Goal: Information Seeking & Learning: Check status

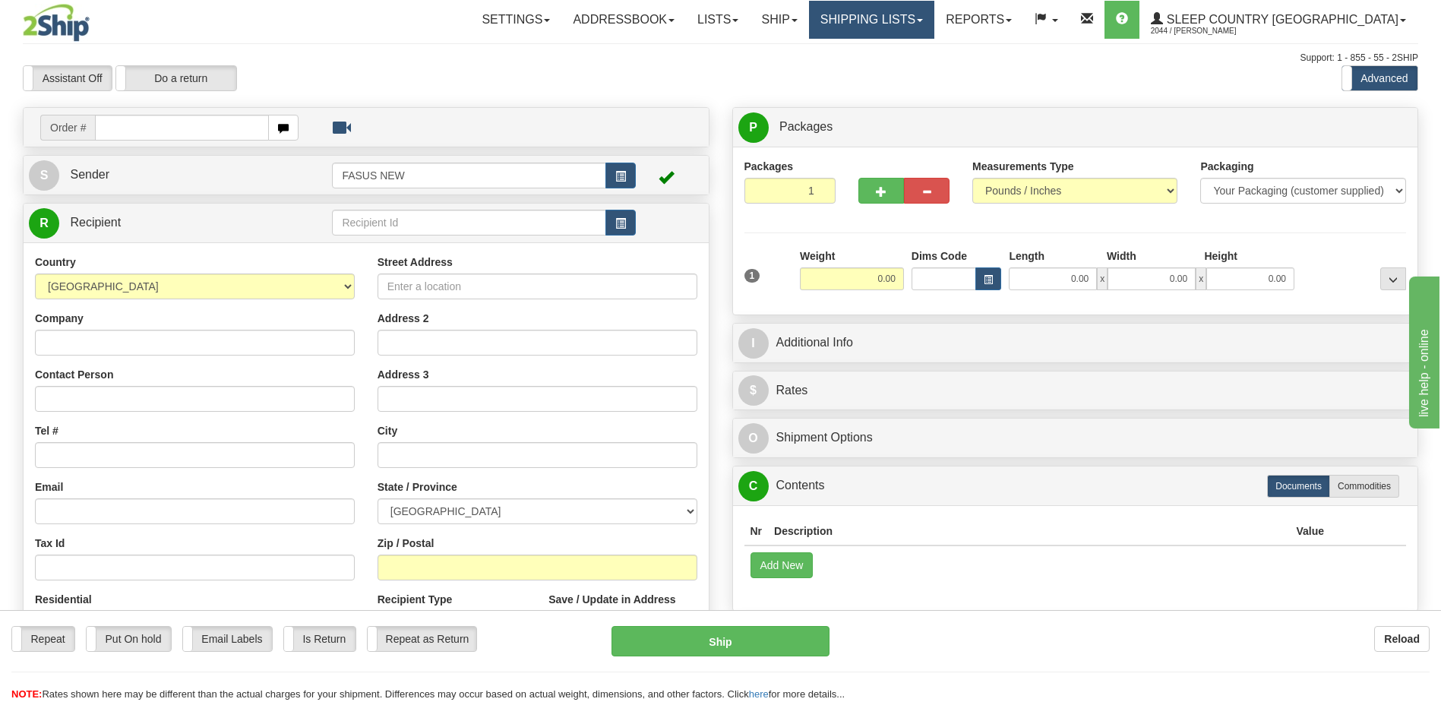
click at [934, 18] on link "Shipping lists" at bounding box center [871, 20] width 125 height 38
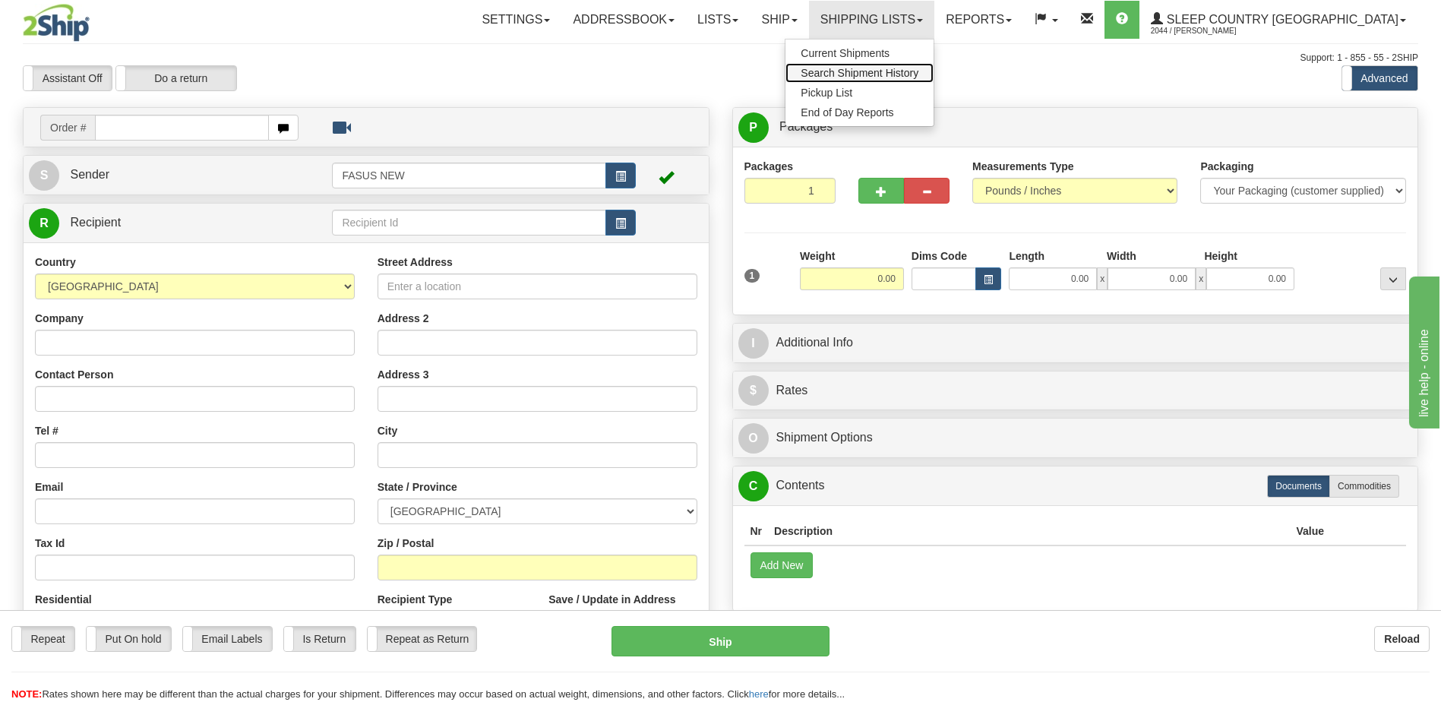
click at [918, 73] on span "Search Shipment History" at bounding box center [859, 73] width 118 height 12
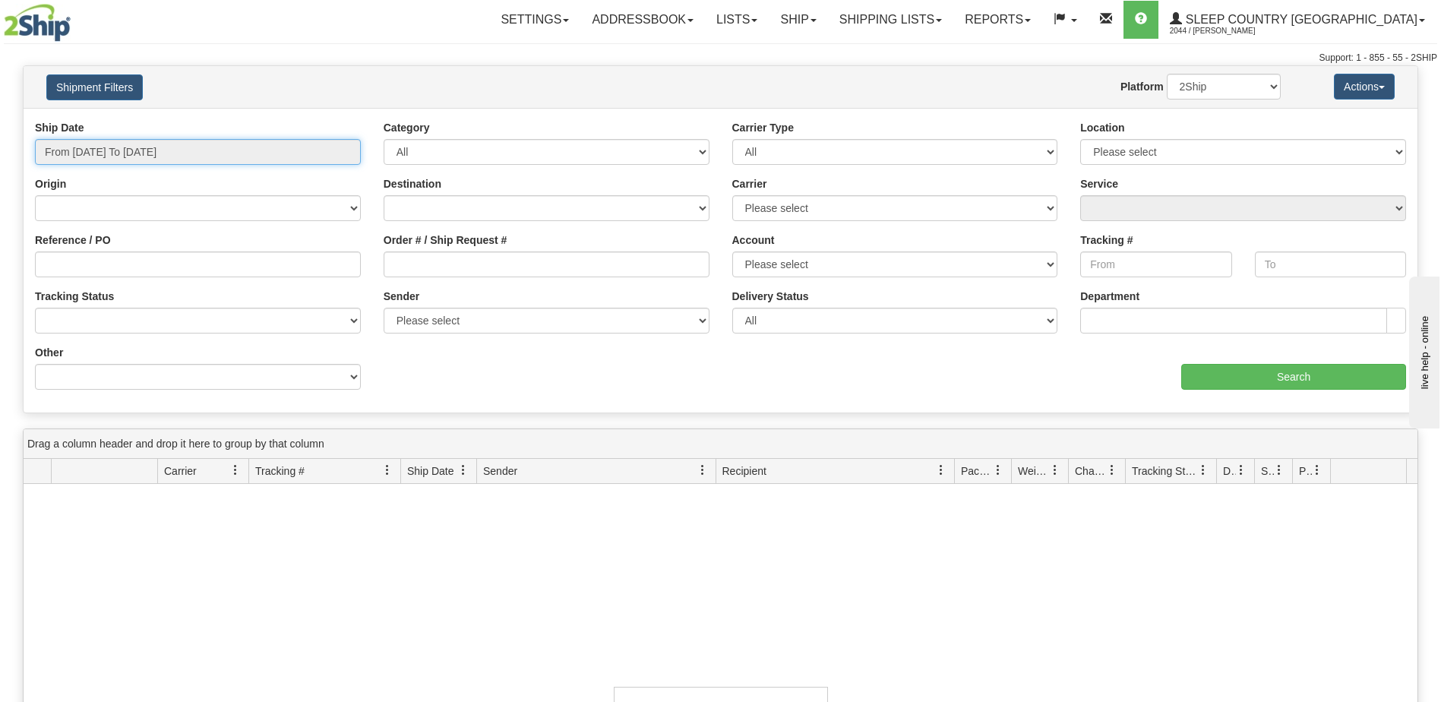
click at [202, 149] on input "From [DATE] To [DATE]" at bounding box center [198, 152] width 326 height 26
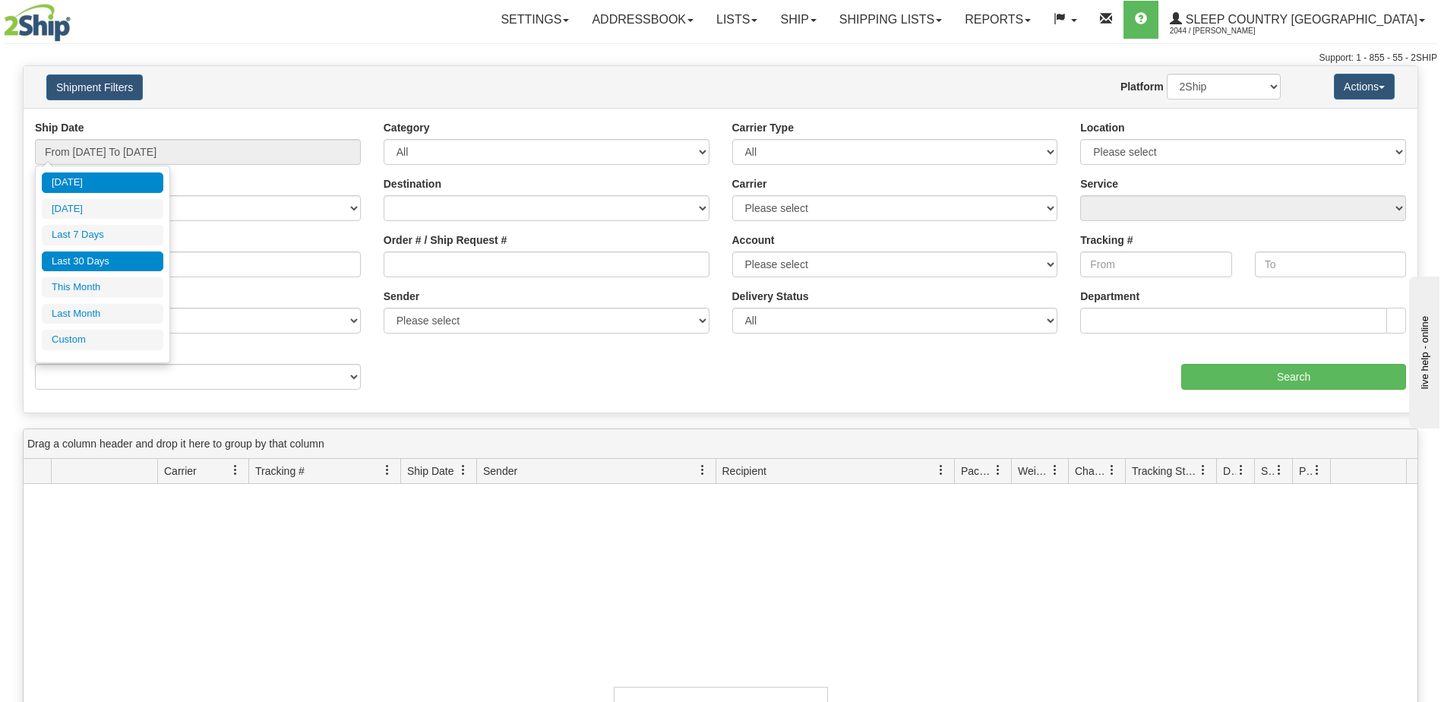
click at [98, 259] on li "Last 30 Days" at bounding box center [103, 261] width 122 height 21
type input "From [DATE] To [DATE]"
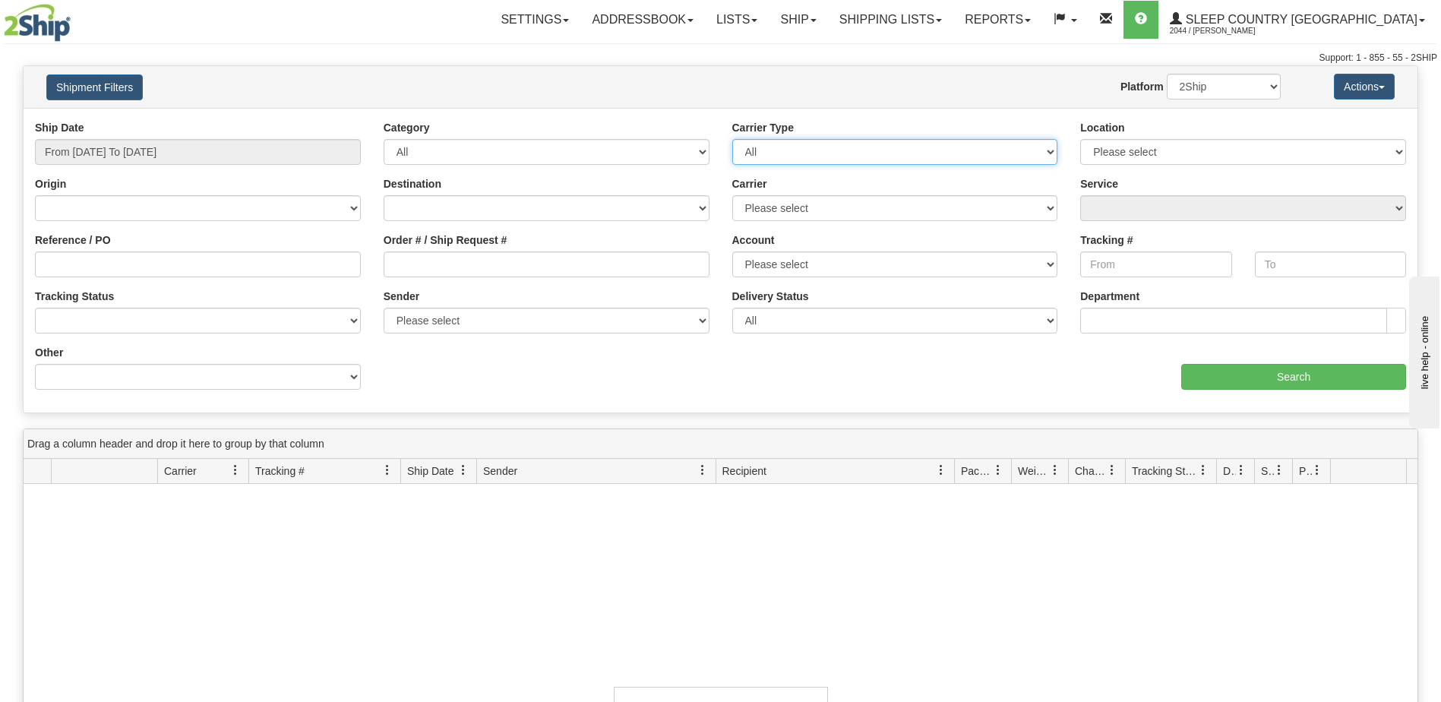
drag, startPoint x: 58, startPoint y: 377, endPoint x: 770, endPoint y: 153, distance: 746.5
click at [770, 153] on select "All Most Common Small Package (Parcel / Courier) International Less Than Truckl…" at bounding box center [895, 152] width 326 height 26
click at [747, 378] on div "aaa Search" at bounding box center [1069, 367] width 697 height 45
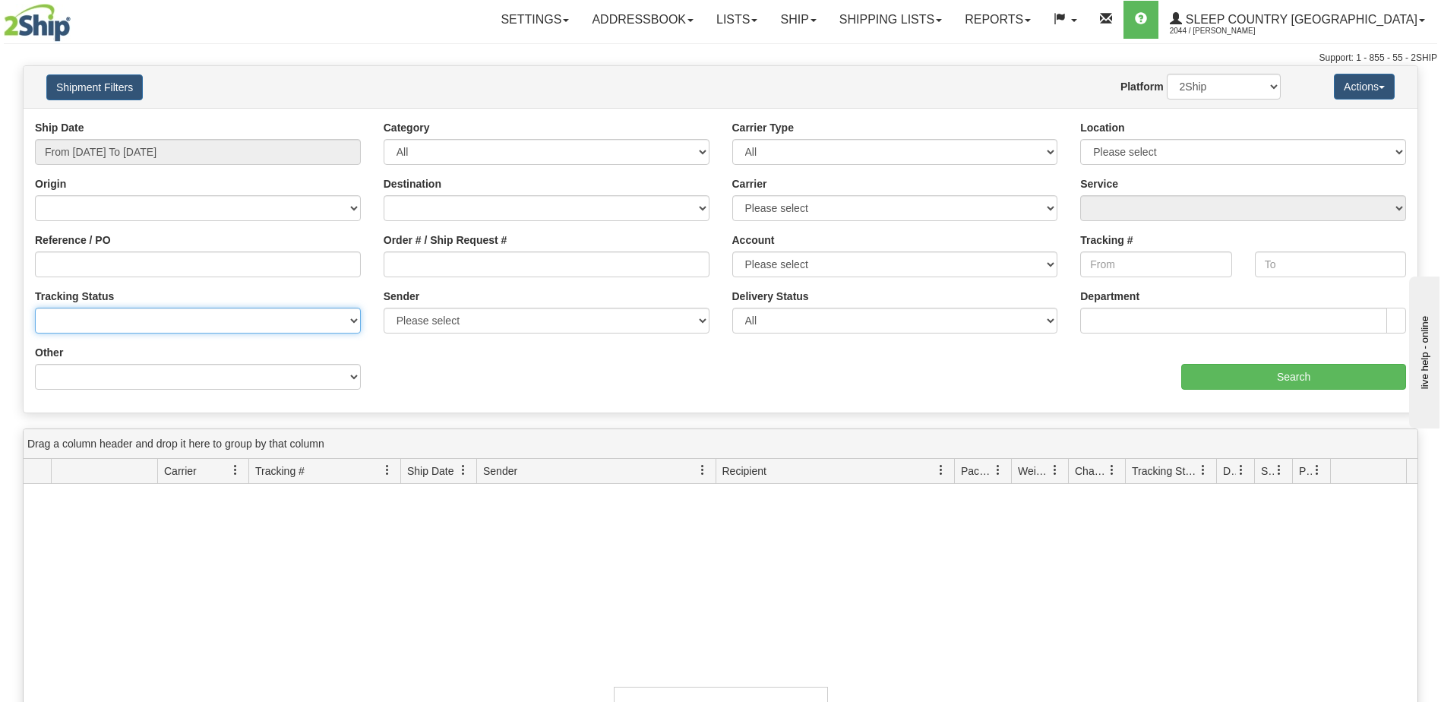
drag, startPoint x: 60, startPoint y: 262, endPoint x: 49, endPoint y: 325, distance: 64.1
click at [49, 325] on select "No Tracking Info Delivered In Transit Out For Delivery Exception Partial Delive…" at bounding box center [198, 321] width 326 height 26
drag, startPoint x: 57, startPoint y: 320, endPoint x: 49, endPoint y: 321, distance: 8.4
click at [49, 321] on select "No Tracking Info Delivered In Transit Out For Delivery Exception Partial Delive…" at bounding box center [198, 321] width 326 height 26
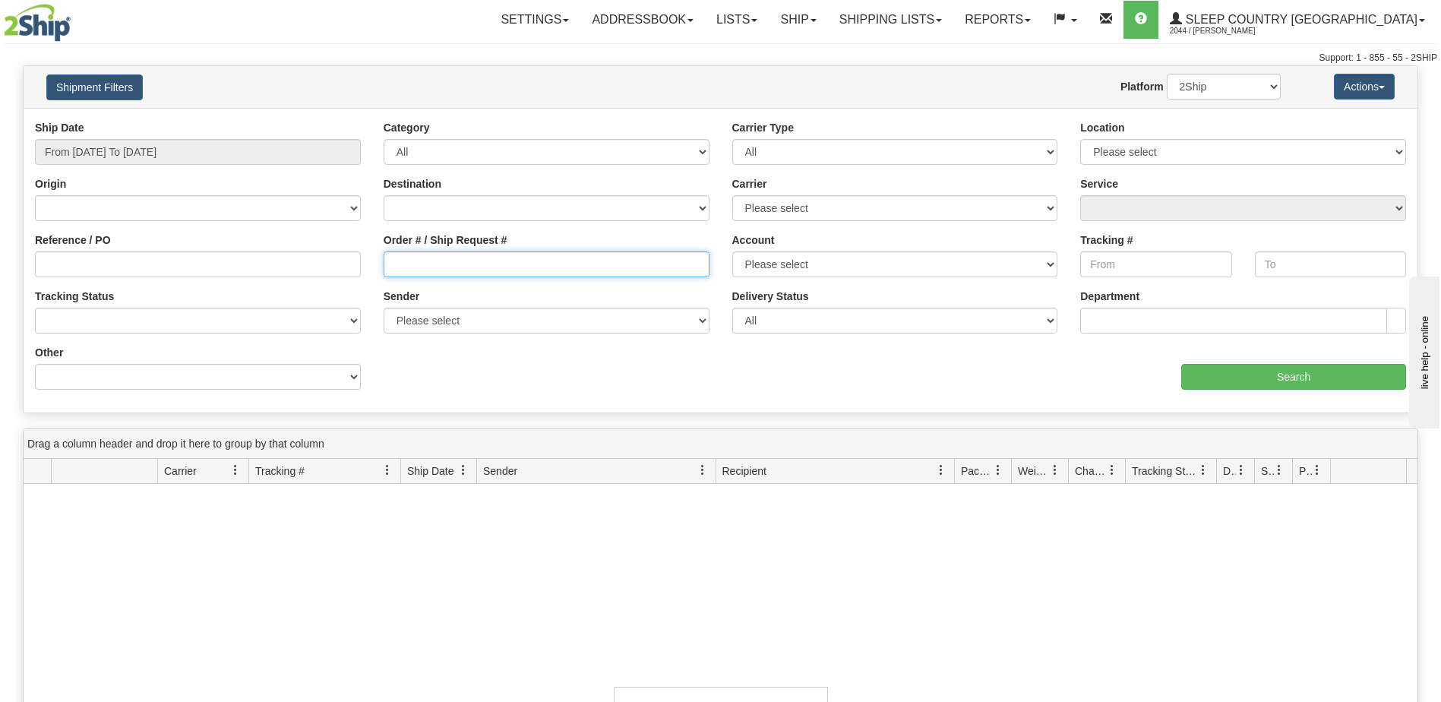
drag, startPoint x: 49, startPoint y: 323, endPoint x: 410, endPoint y: 265, distance: 366.0
click at [410, 265] on input "Order # / Ship Request #" at bounding box center [546, 264] width 326 height 26
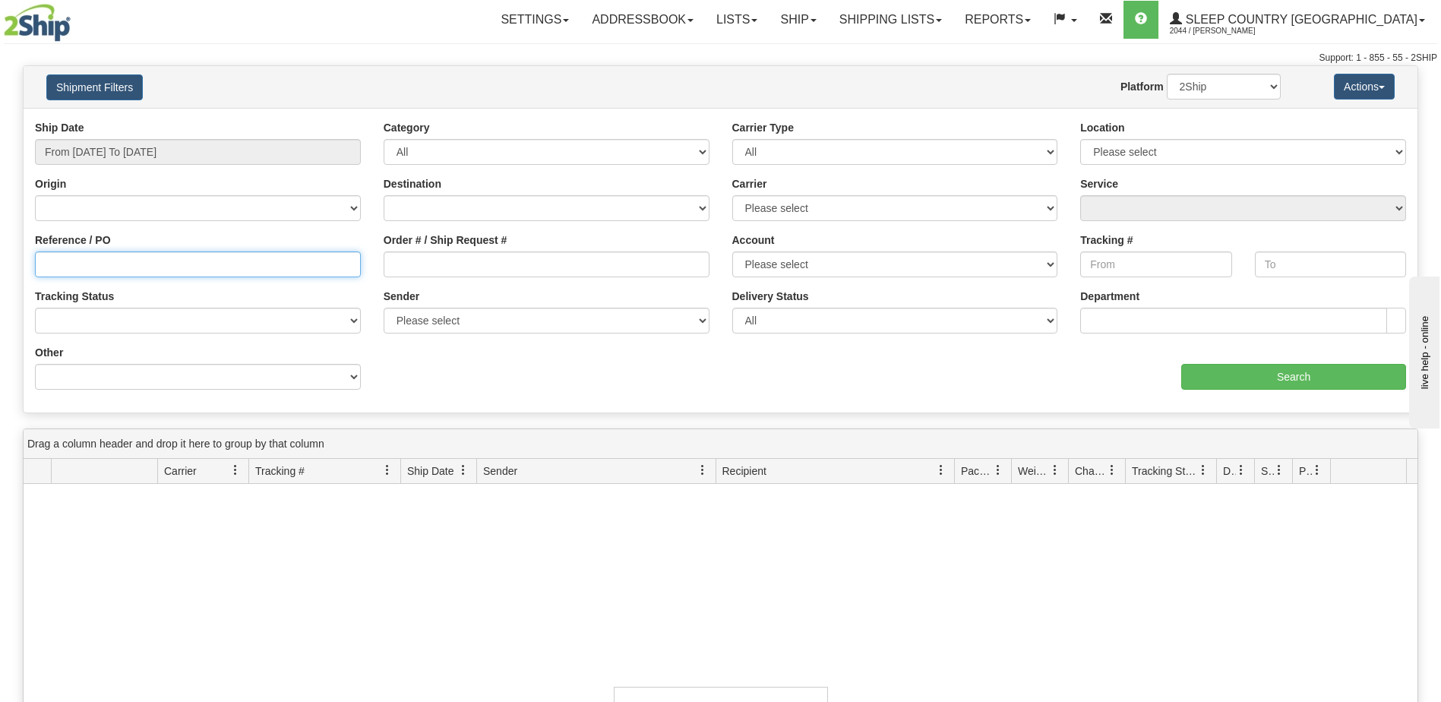
click at [76, 264] on input "Reference / PO" at bounding box center [198, 264] width 326 height 26
type input "10244700"
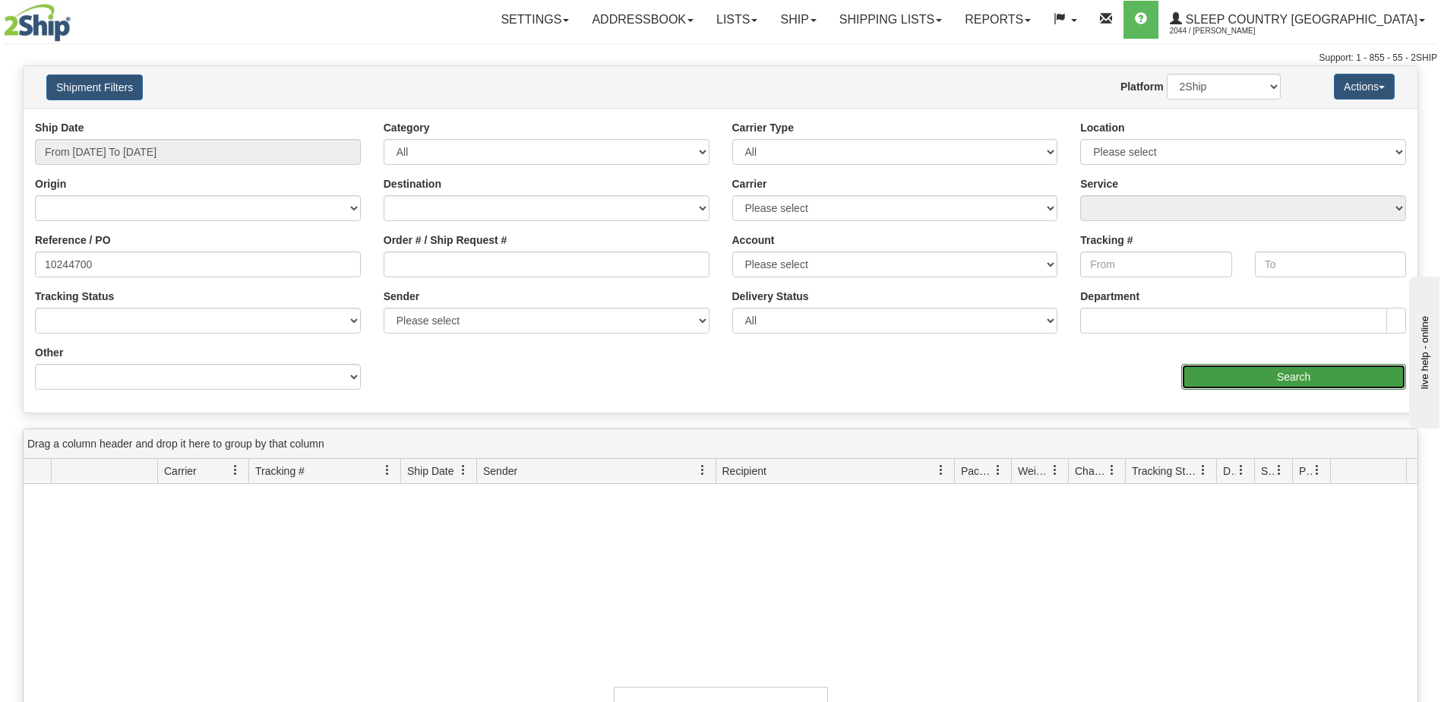
click at [1315, 377] on input "Search" at bounding box center [1293, 377] width 225 height 26
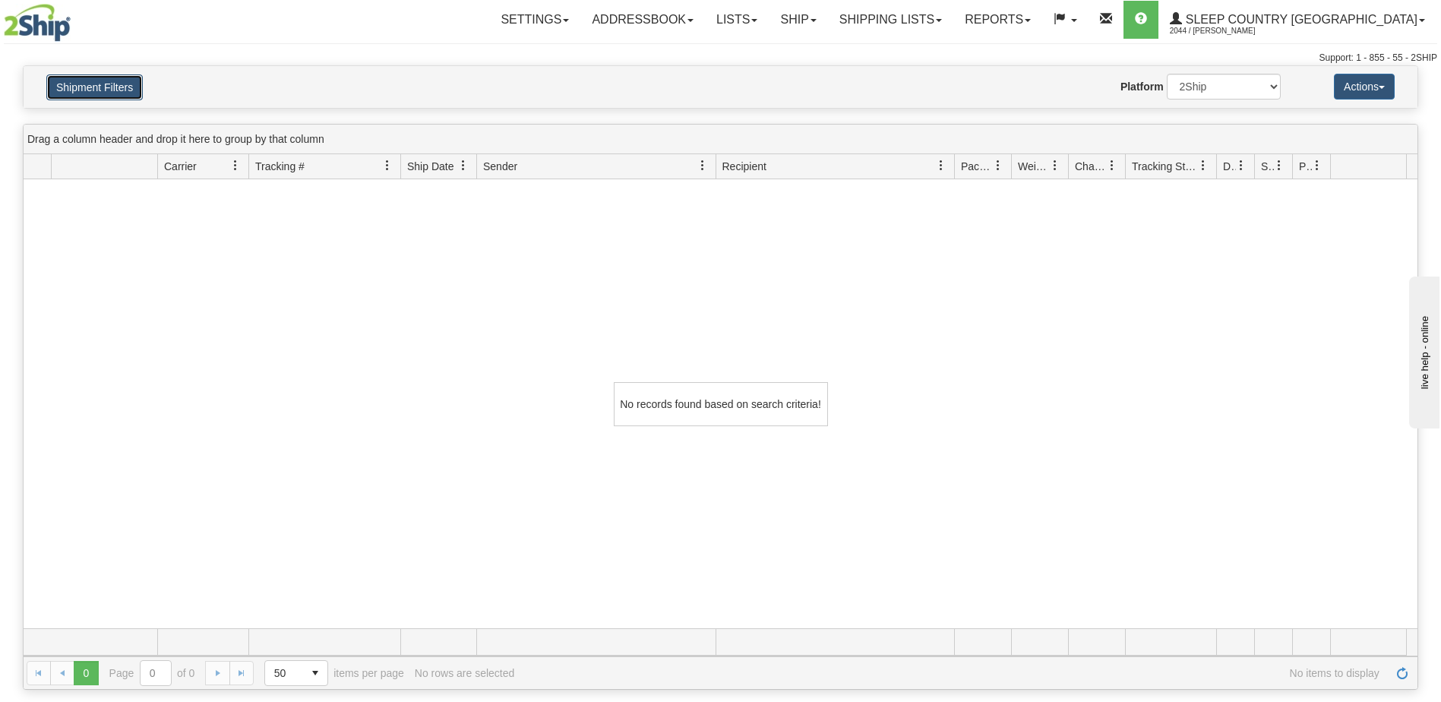
click at [109, 86] on button "Shipment Filters" at bounding box center [94, 87] width 96 height 26
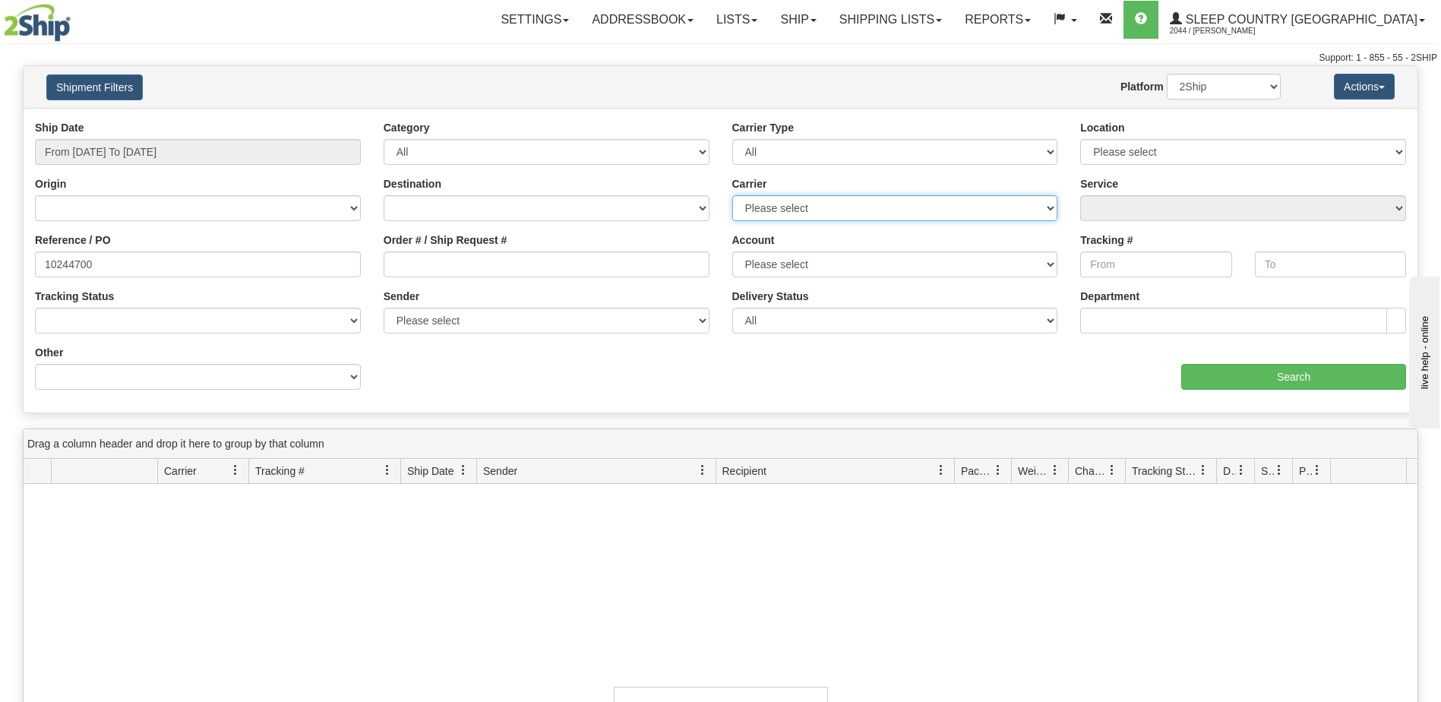
click at [769, 203] on select "Please select [GEOGRAPHIC_DATA] Post Canpar FedEx Express® My Carrier Purolator…" at bounding box center [895, 208] width 326 height 26
select select "14"
click at [732, 195] on select "Please select [GEOGRAPHIC_DATA] Post Canpar FedEx Express® My Carrier Purolator…" at bounding box center [895, 208] width 326 height 26
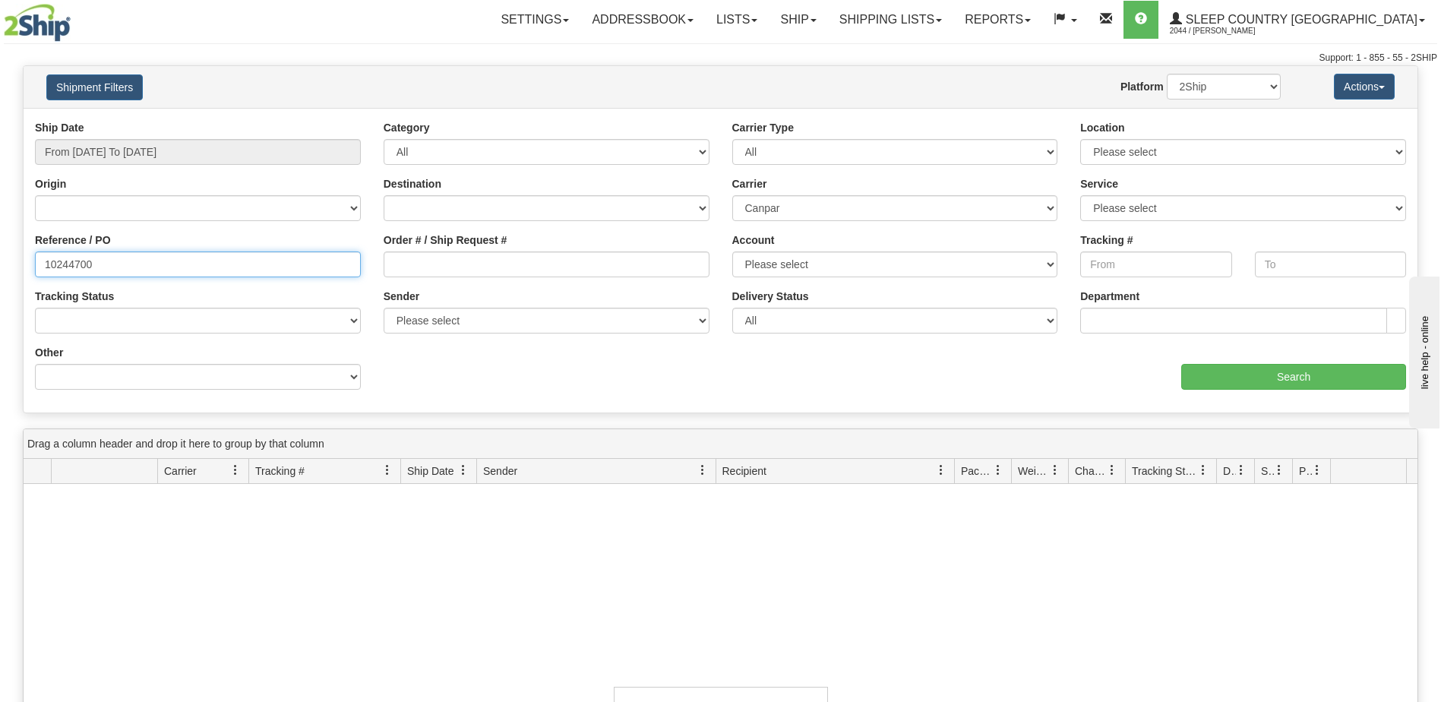
drag, startPoint x: 128, startPoint y: 267, endPoint x: -3, endPoint y: 251, distance: 132.4
click at [0, 251] on html "Upgrade Account Cancel Toggle navigation Settings New Senders" at bounding box center [720, 351] width 1441 height 702
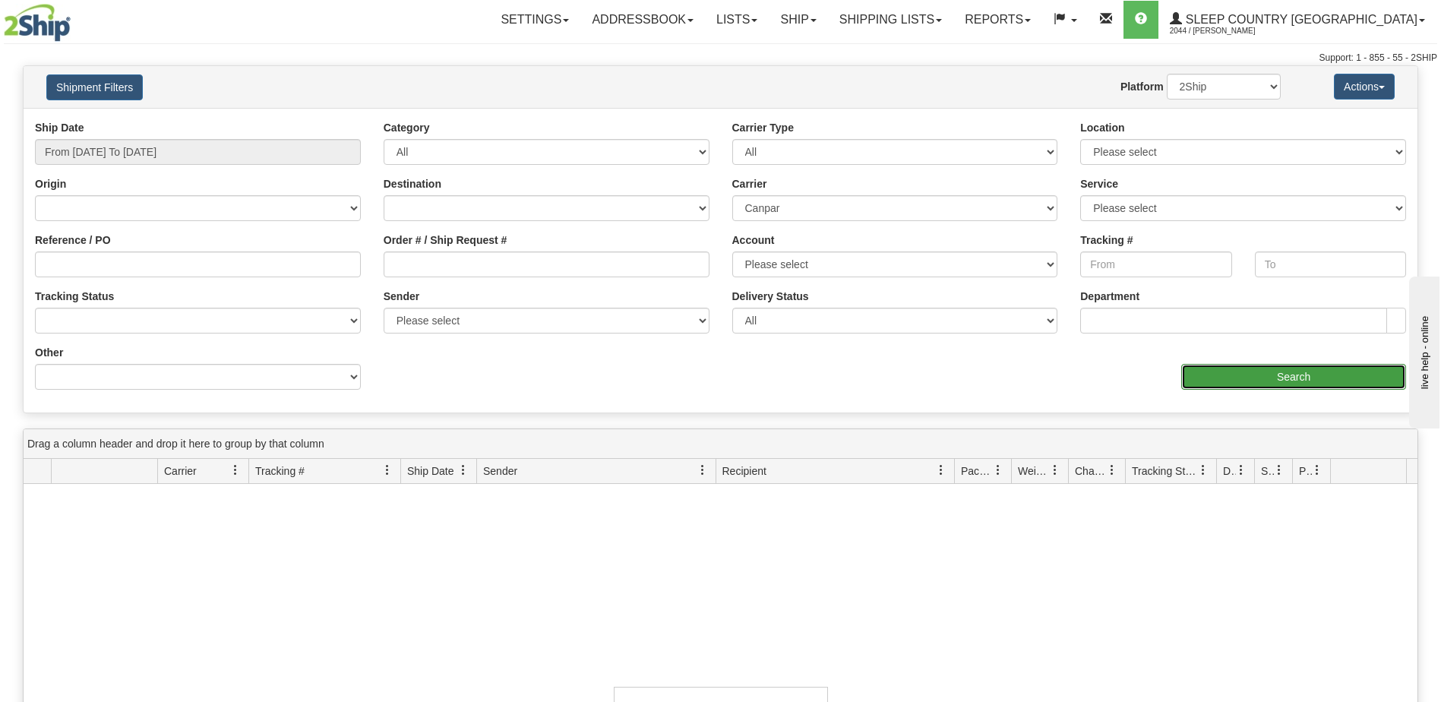
click at [1302, 372] on input "Search" at bounding box center [1293, 377] width 225 height 26
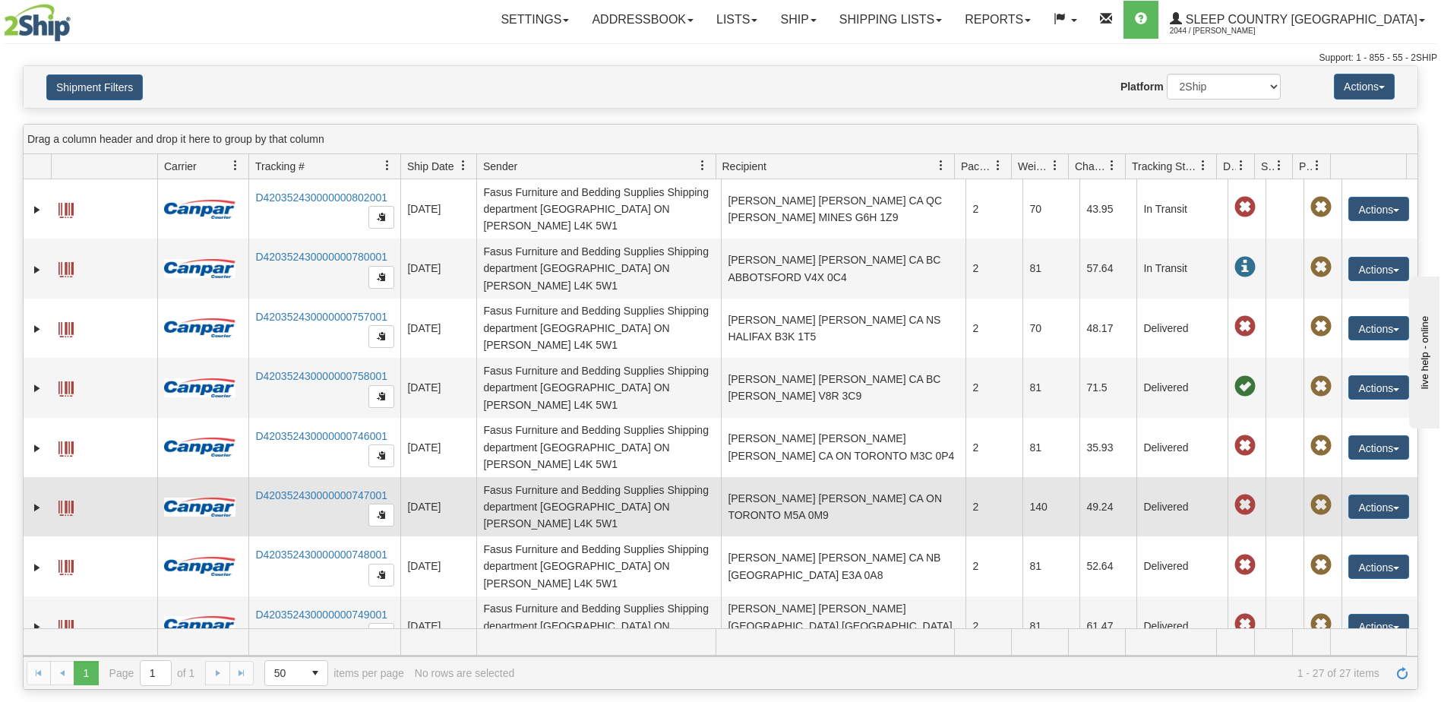
click at [814, 477] on td "[PERSON_NAME] [PERSON_NAME] CA ON TORONTO M5A 0M9" at bounding box center [843, 506] width 245 height 59
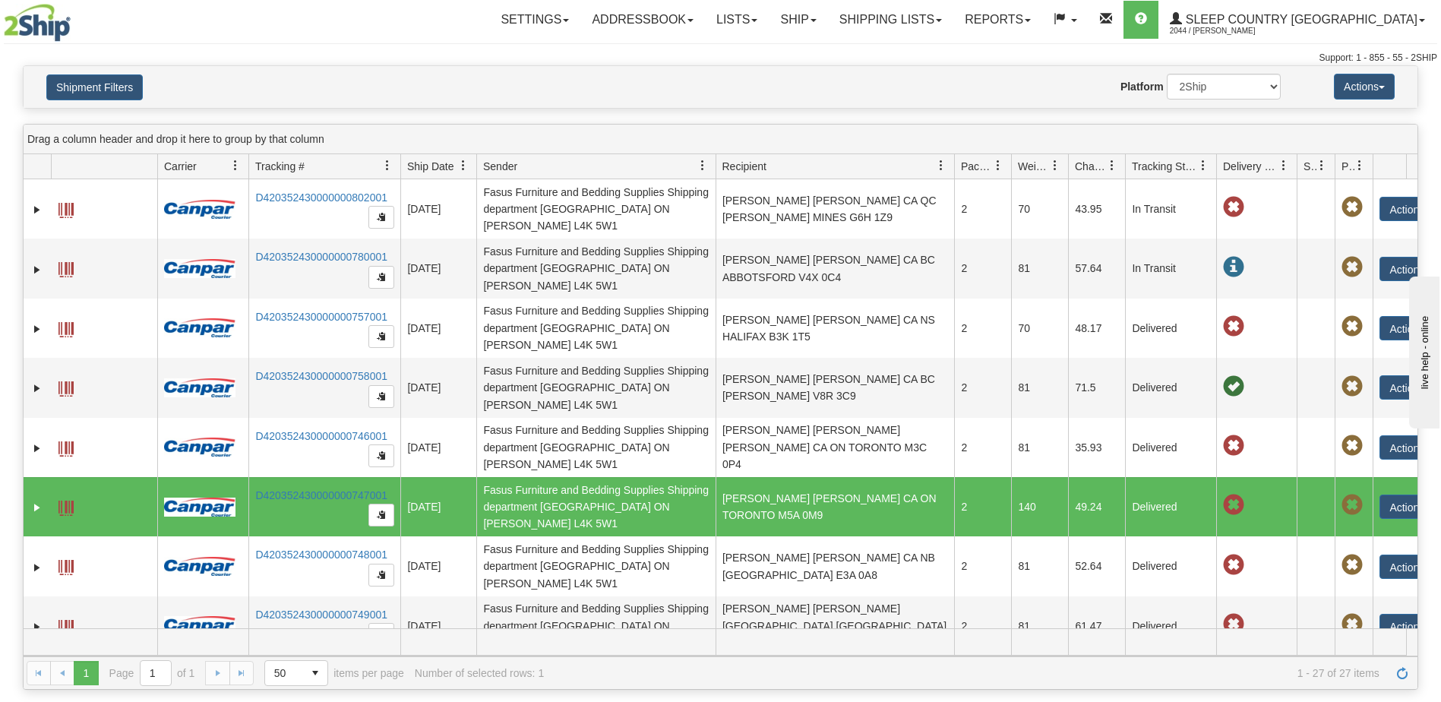
drag, startPoint x: 1253, startPoint y: 159, endPoint x: 1297, endPoint y: 159, distance: 44.0
click at [1297, 159] on div "Id Client Id Carrier Tracking # Pro Number Ship Date Label Generation Date Send…" at bounding box center [715, 166] width 1383 height 24
click at [291, 489] on link "D420352430000000747001" at bounding box center [321, 495] width 132 height 12
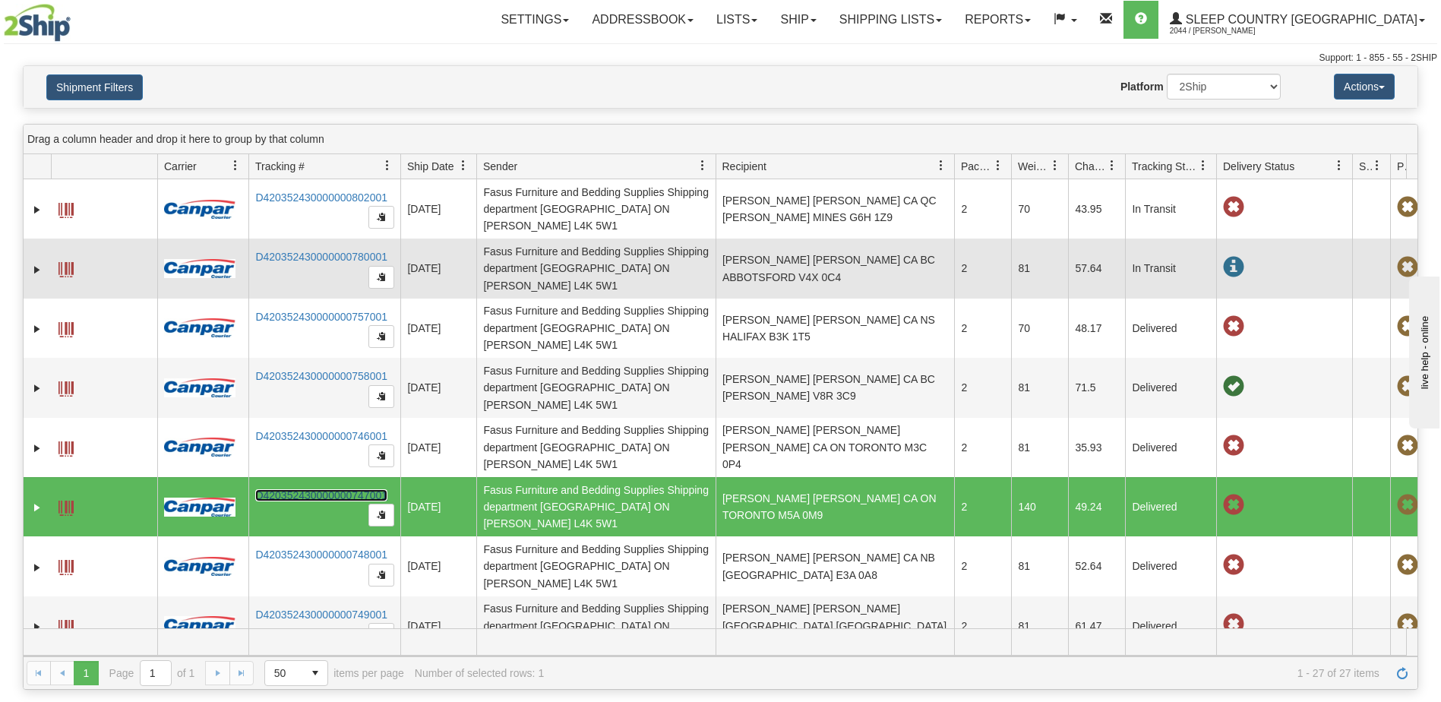
drag, startPoint x: 1294, startPoint y: 167, endPoint x: 1321, endPoint y: 255, distance: 92.0
click at [1353, 160] on div "Id Client Id Carrier Tracking # Pro Number Ship Date Label Generation Date Send…" at bounding box center [715, 166] width 1383 height 24
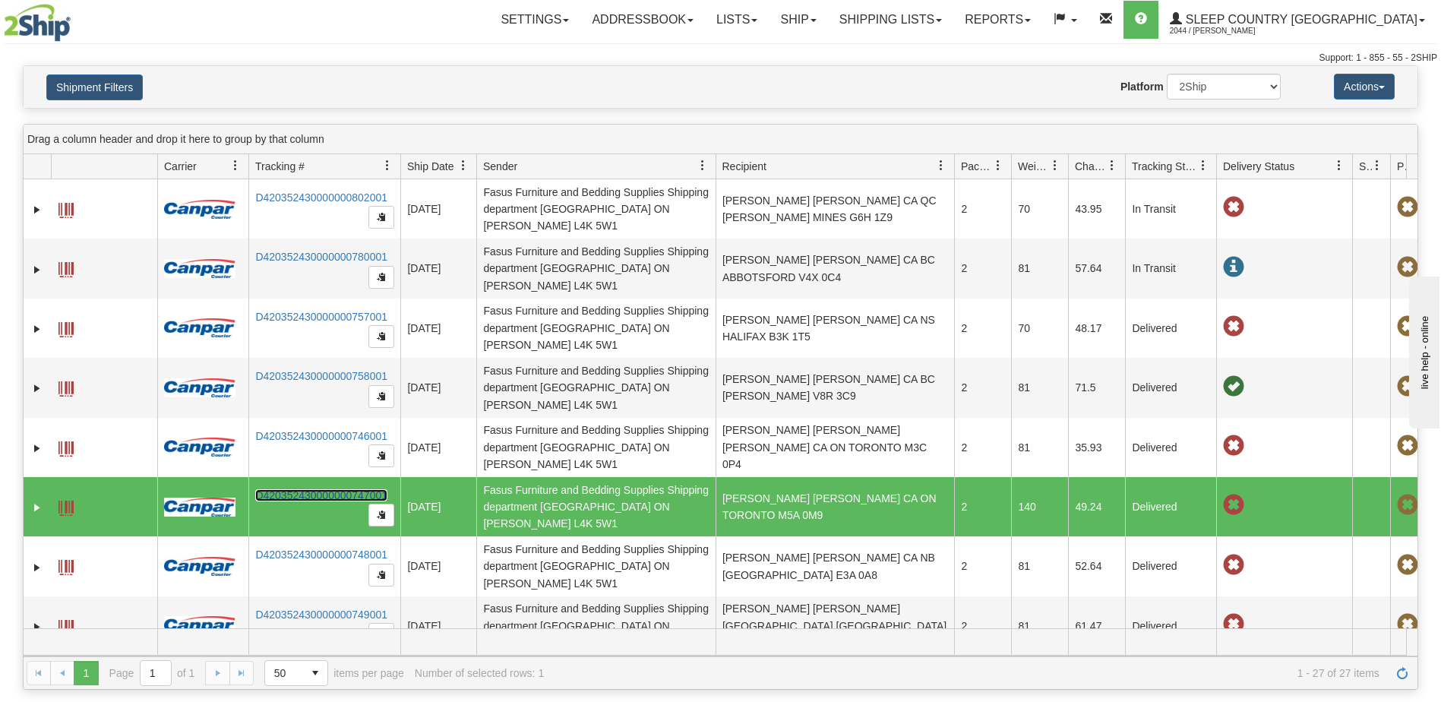
click at [1229, 494] on span at bounding box center [1233, 504] width 21 height 21
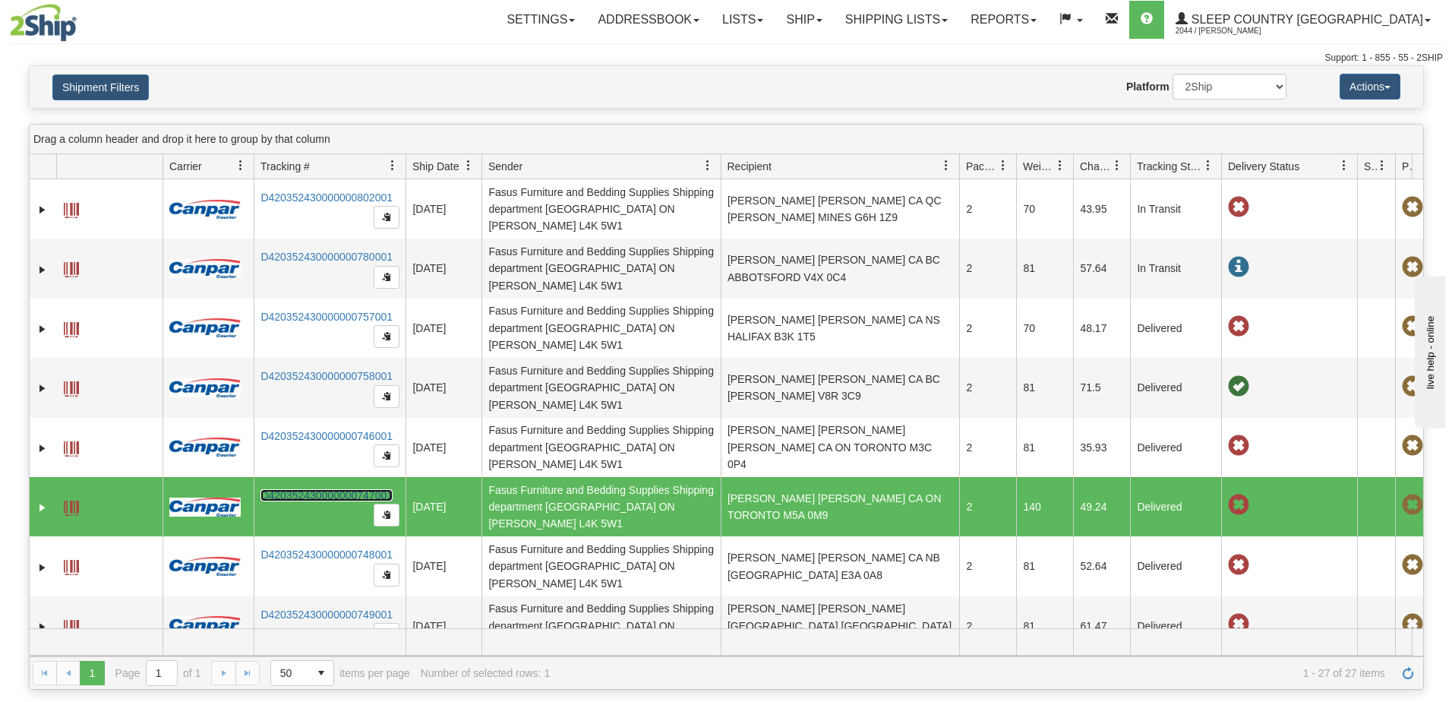
scroll to position [0, 98]
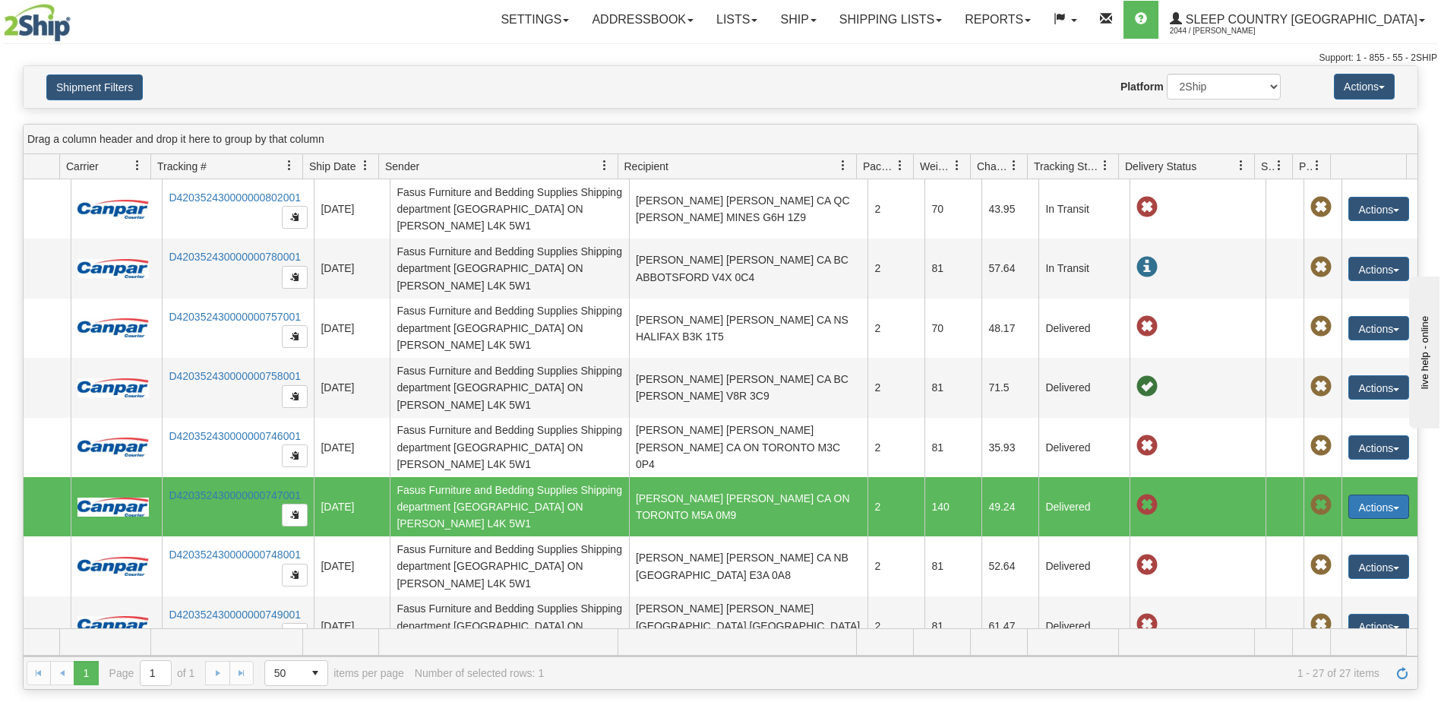
click at [1358, 494] on button "Actions" at bounding box center [1378, 506] width 61 height 24
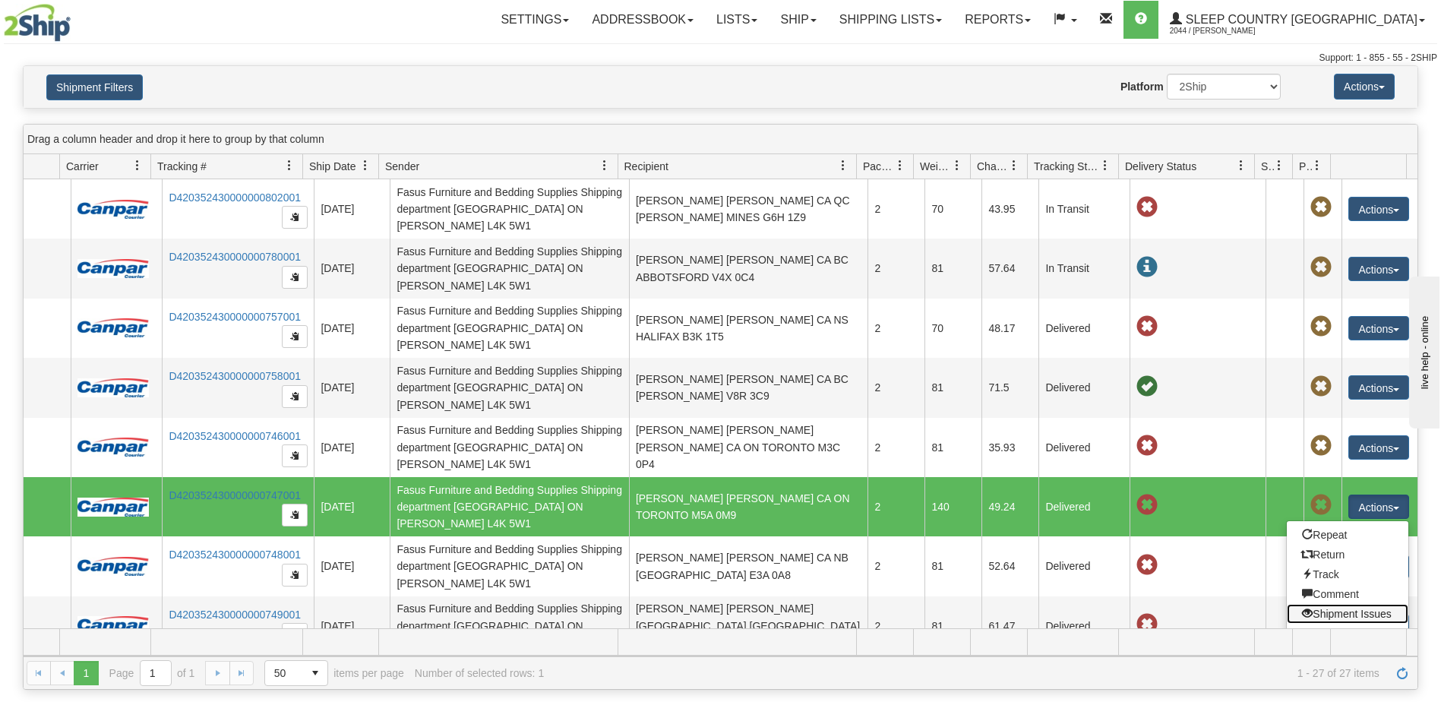
click at [1362, 604] on link "Shipment Issues" at bounding box center [1347, 614] width 122 height 20
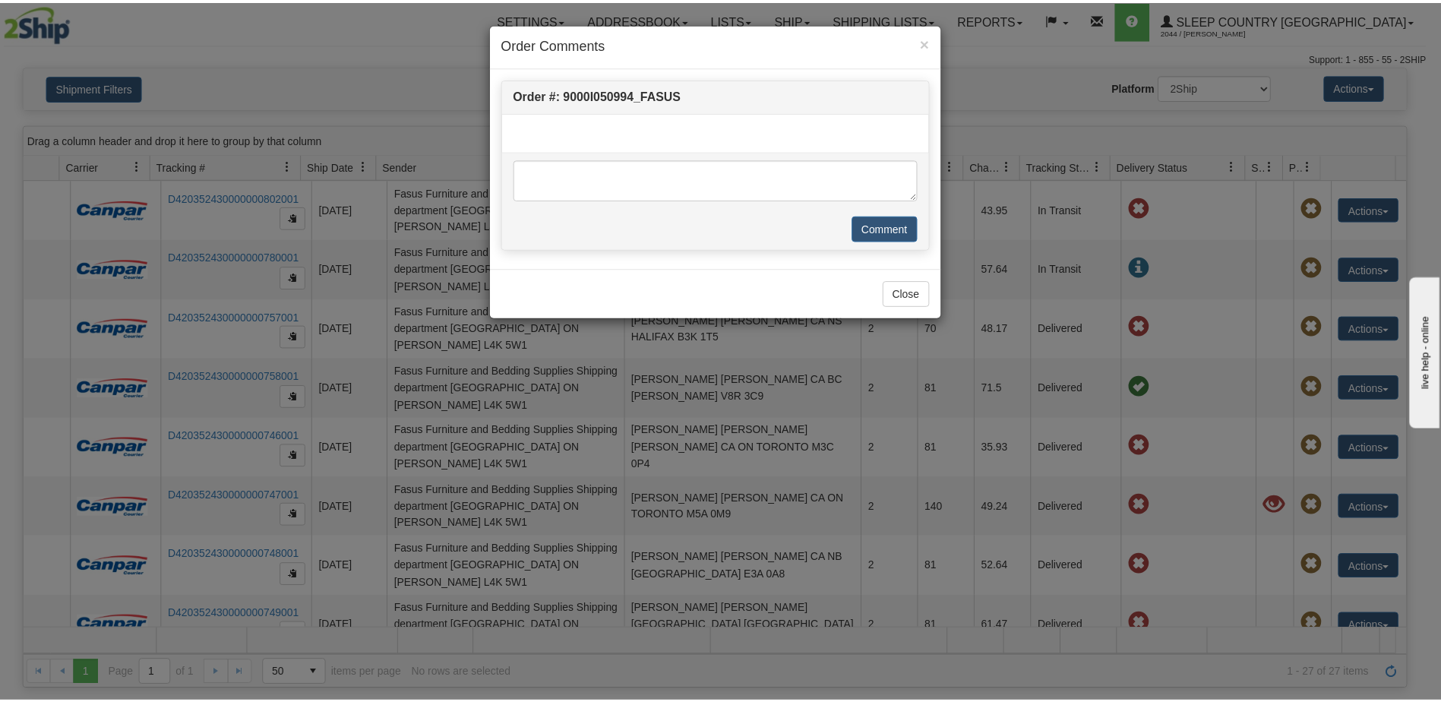
scroll to position [0, 98]
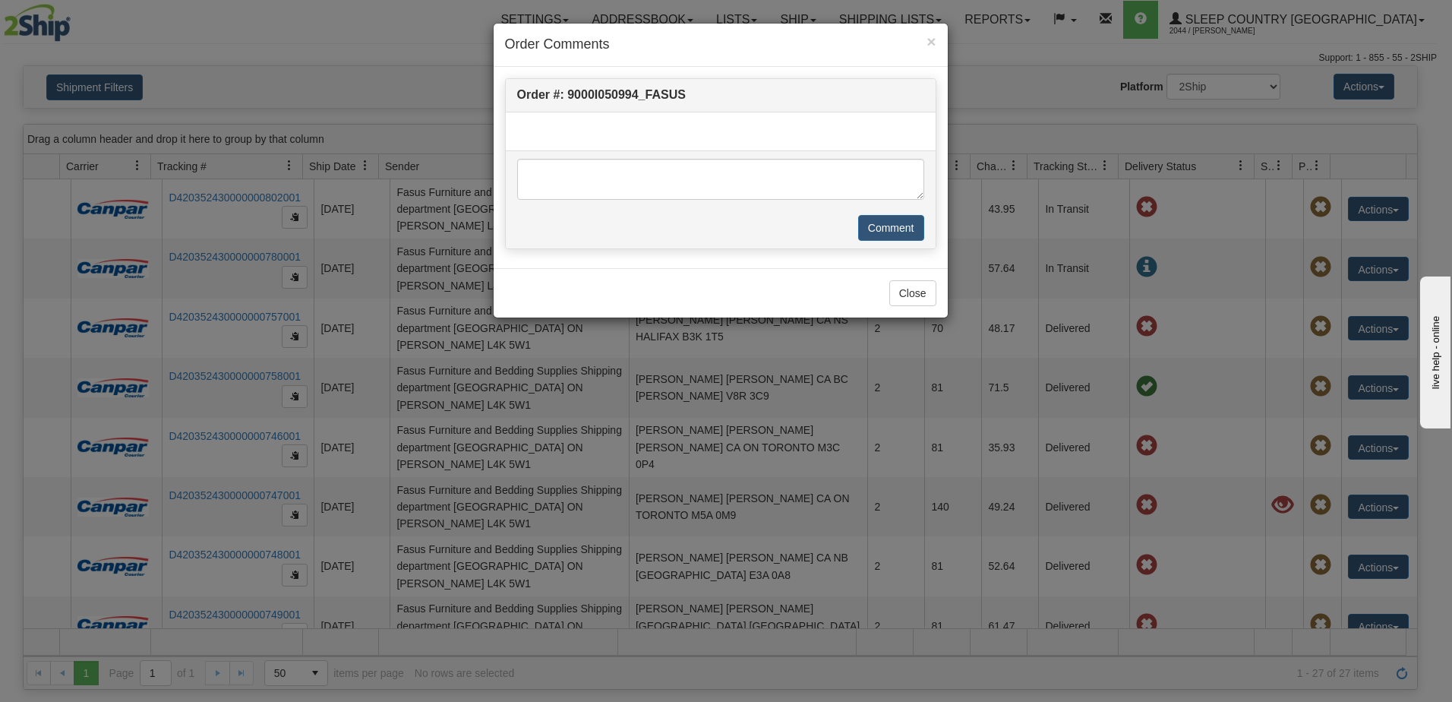
click at [937, 41] on div "× Order Comments" at bounding box center [721, 45] width 454 height 43
click at [931, 43] on span "×" at bounding box center [930, 41] width 9 height 17
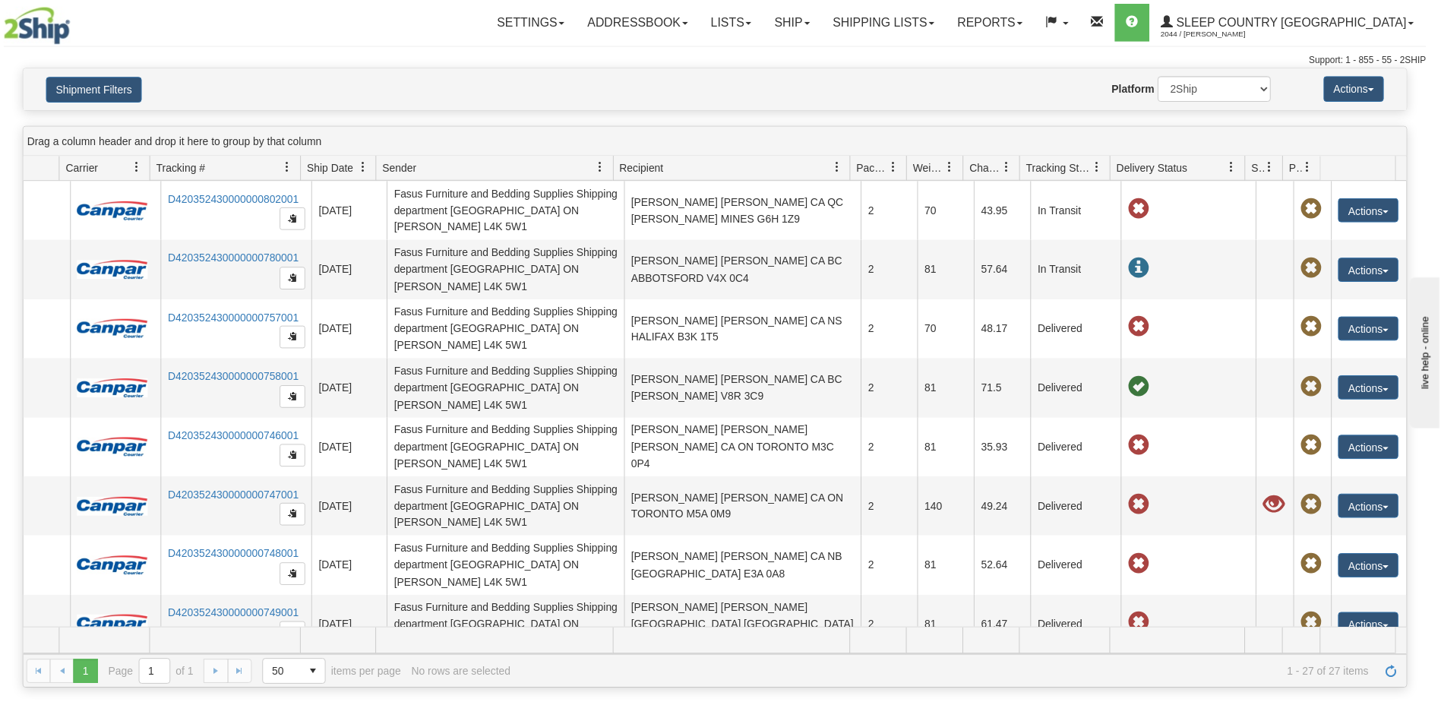
scroll to position [0, 87]
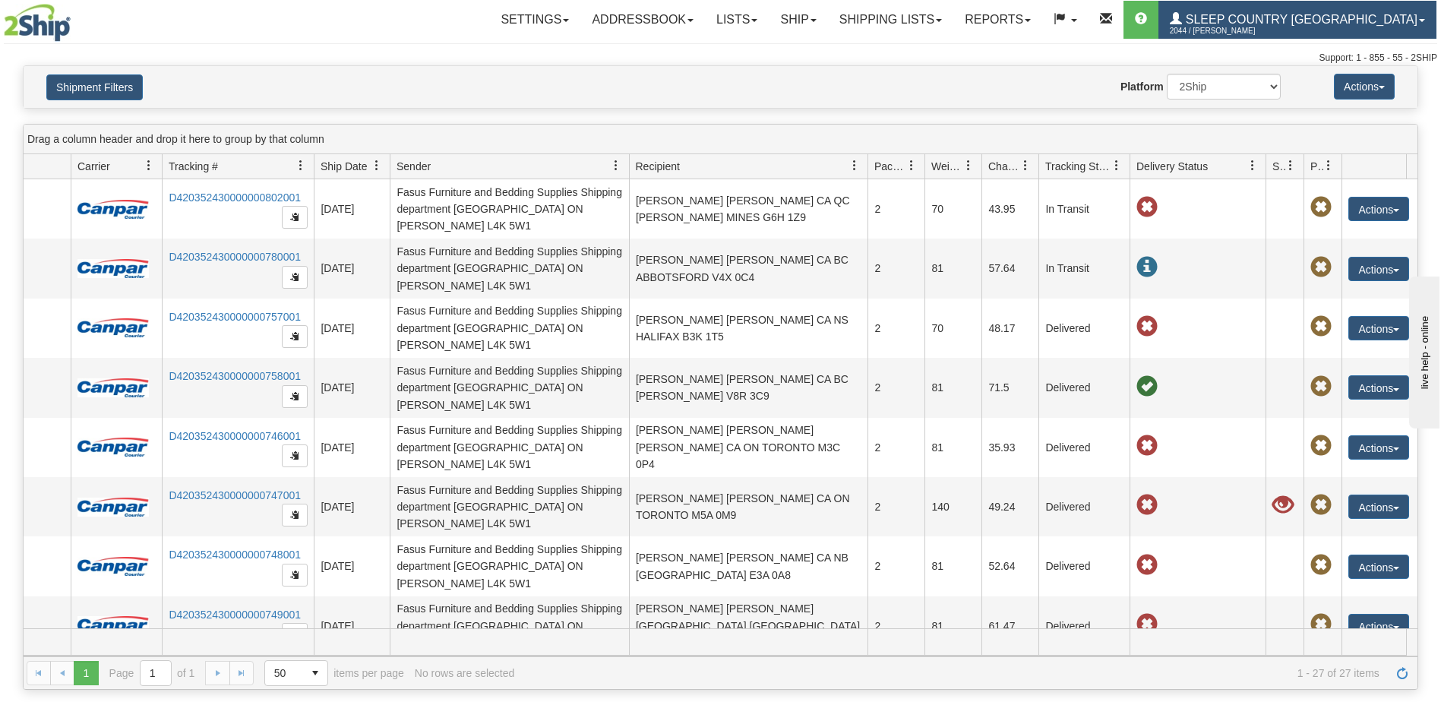
click at [1274, 11] on link "Sleep Country [GEOGRAPHIC_DATA] 2044 / [PERSON_NAME]" at bounding box center [1297, 20] width 278 height 38
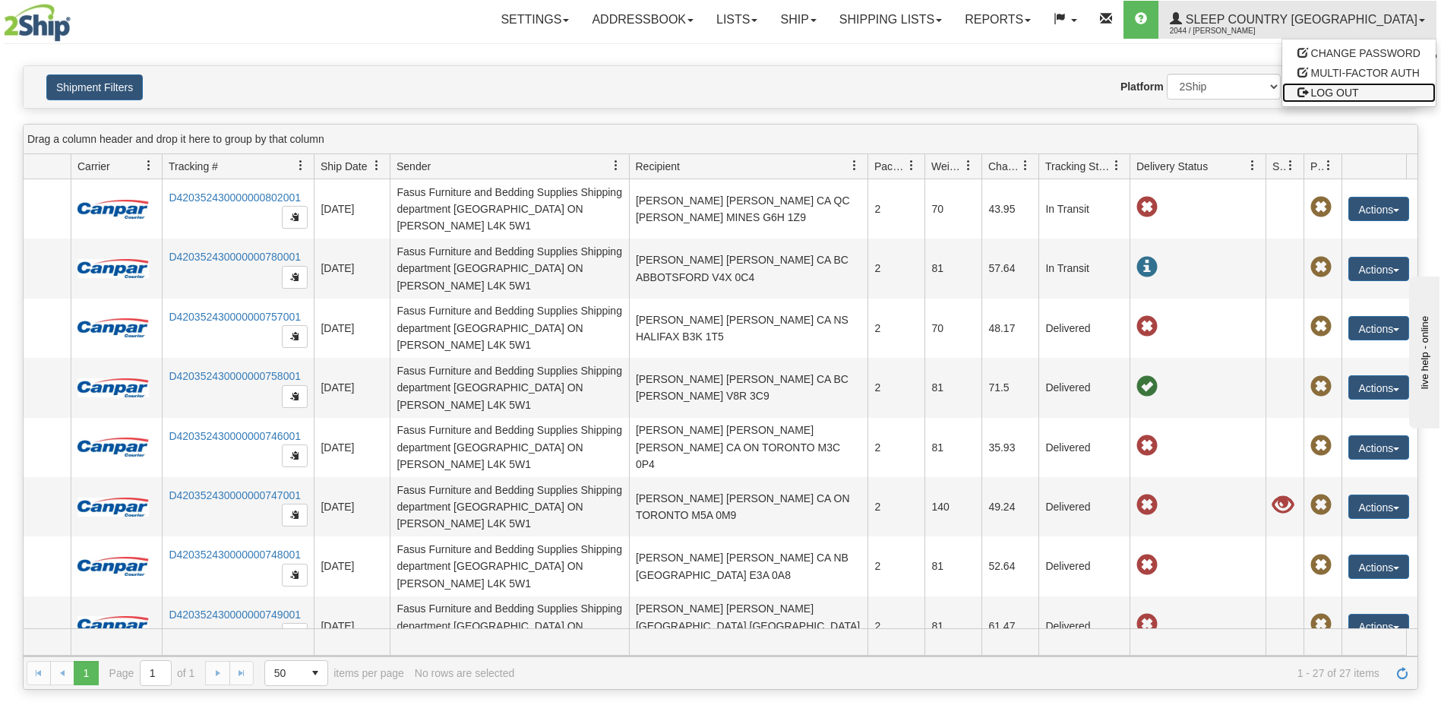
click at [1328, 89] on span "LOG OUT" at bounding box center [1335, 93] width 48 height 12
